Goal: Task Accomplishment & Management: Complete application form

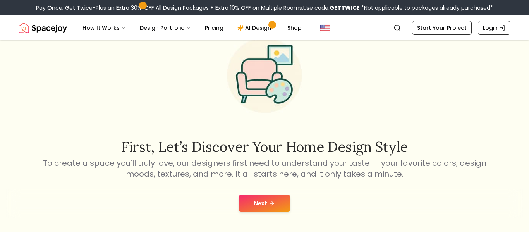
scroll to position [40, 0]
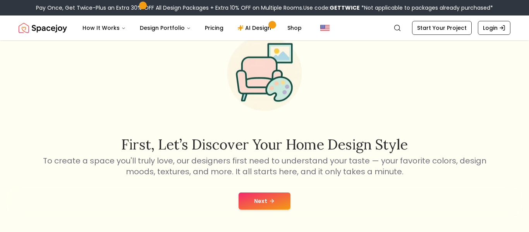
click at [240, 195] on button "Next" at bounding box center [265, 201] width 52 height 17
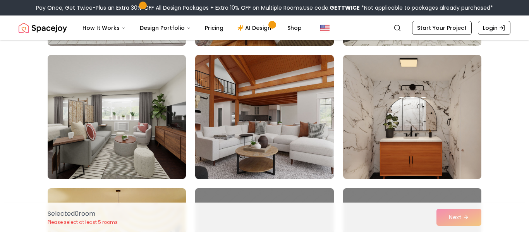
scroll to position [319, 0]
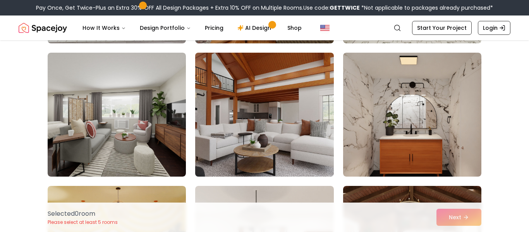
click at [290, 143] on img at bounding box center [264, 115] width 145 height 130
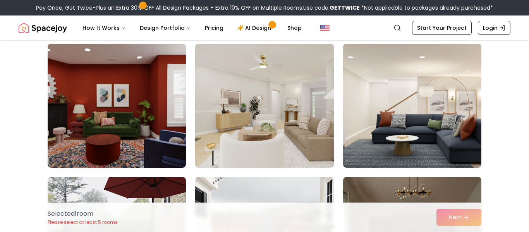
scroll to position [597, 0]
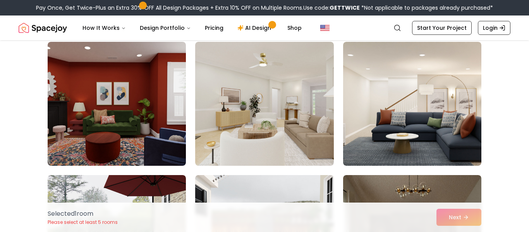
click at [444, 212] on div "Selected 1 room Please select at least 5 rooms Next" at bounding box center [264, 217] width 446 height 29
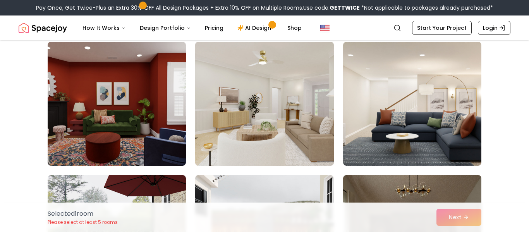
click at [307, 136] on img at bounding box center [264, 104] width 145 height 130
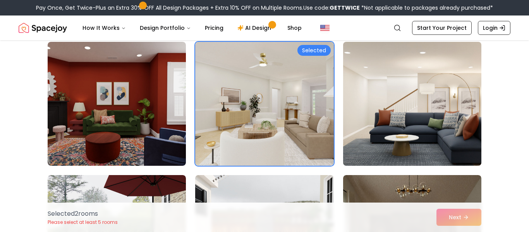
click at [428, 149] on img at bounding box center [412, 104] width 145 height 130
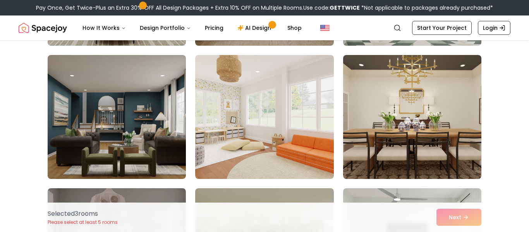
scroll to position [985, 0]
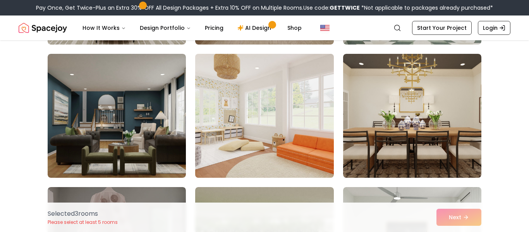
click at [317, 157] on img at bounding box center [264, 116] width 145 height 130
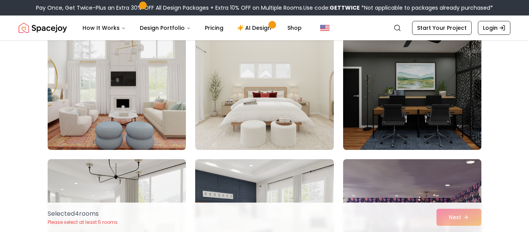
scroll to position [1811, 0]
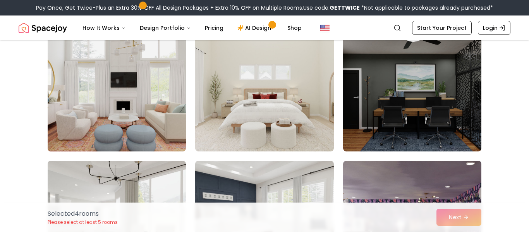
click at [95, 115] on img at bounding box center [116, 89] width 145 height 130
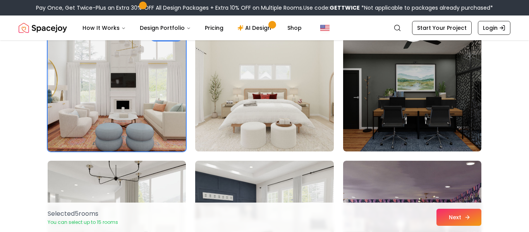
click at [448, 213] on button "Next" at bounding box center [459, 217] width 45 height 17
